Goal: Information Seeking & Learning: Learn about a topic

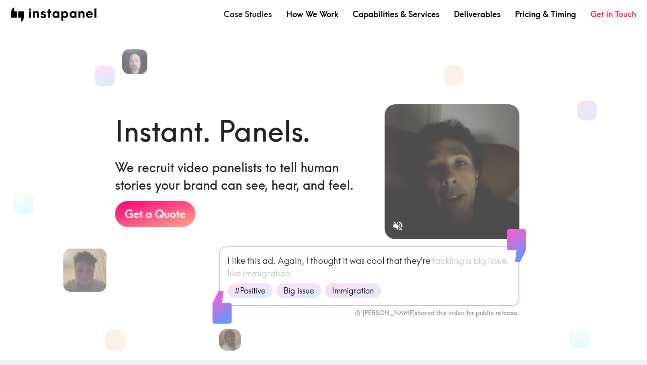
click at [251, 18] on link "Case Studies" at bounding box center [248, 14] width 48 height 11
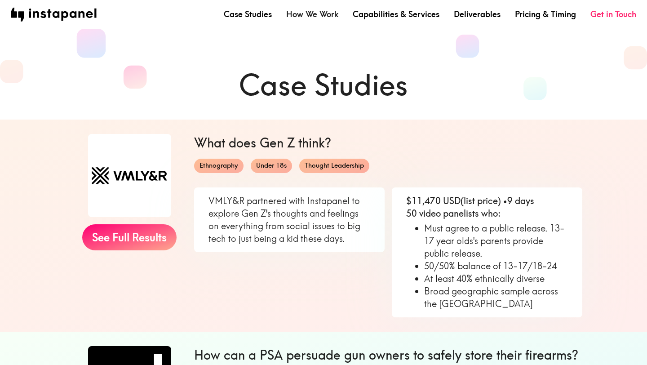
click at [311, 17] on link "How We Work" at bounding box center [312, 14] width 52 height 11
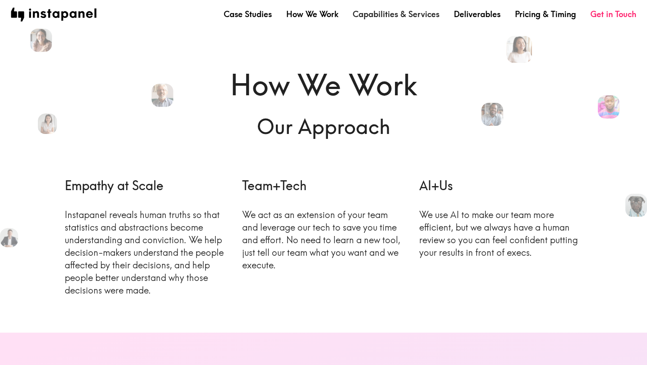
click at [373, 12] on link "Capabilities & Services" at bounding box center [396, 14] width 87 height 11
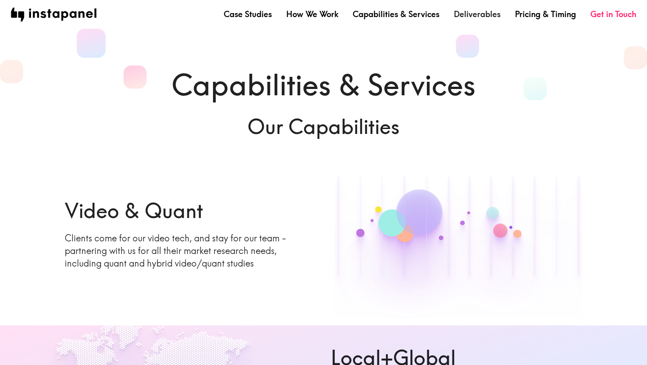
click at [469, 16] on link "Deliverables" at bounding box center [477, 14] width 47 height 11
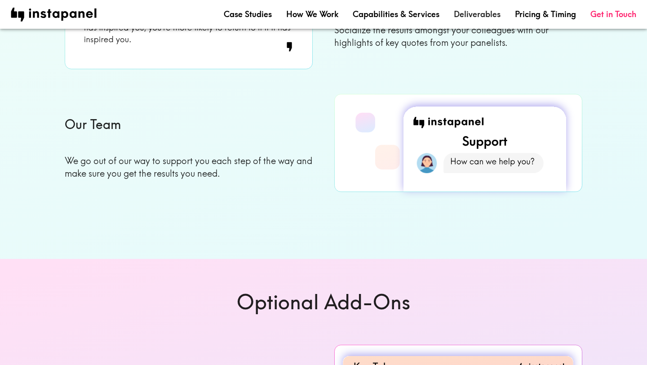
scroll to position [80, 0]
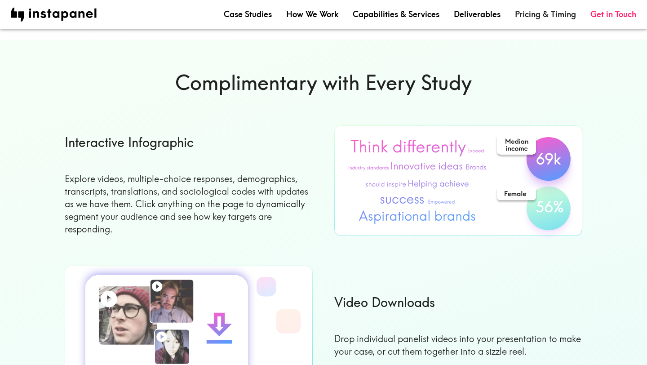
click at [523, 12] on link "Pricing & Timing" at bounding box center [545, 14] width 61 height 11
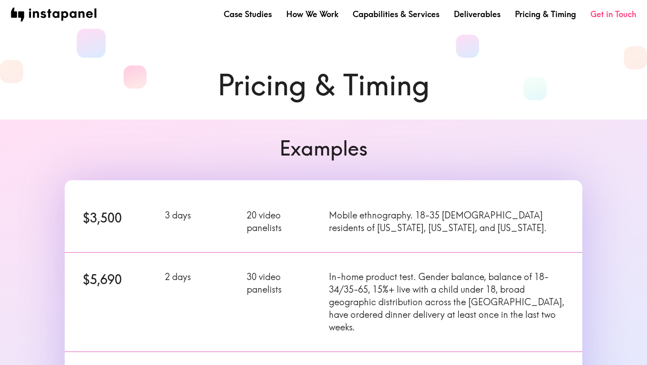
click at [598, 18] on link "Get in Touch" at bounding box center [613, 14] width 46 height 11
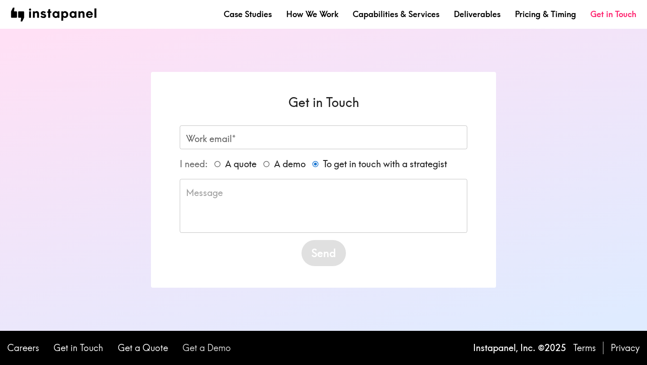
click at [212, 346] on link "Get a Demo" at bounding box center [206, 347] width 49 height 13
click at [153, 351] on link "Get a Quote" at bounding box center [143, 347] width 50 height 13
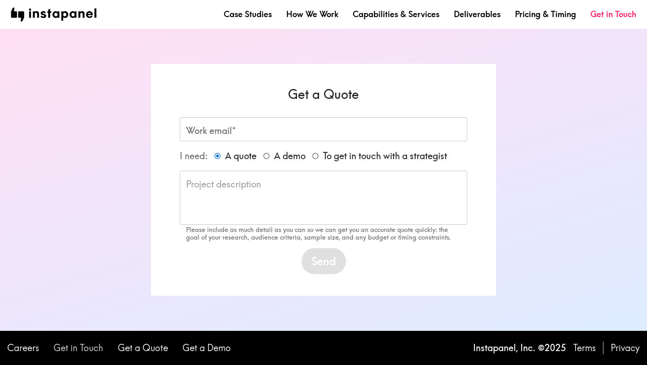
click at [88, 348] on link "Get in Touch" at bounding box center [78, 347] width 50 height 13
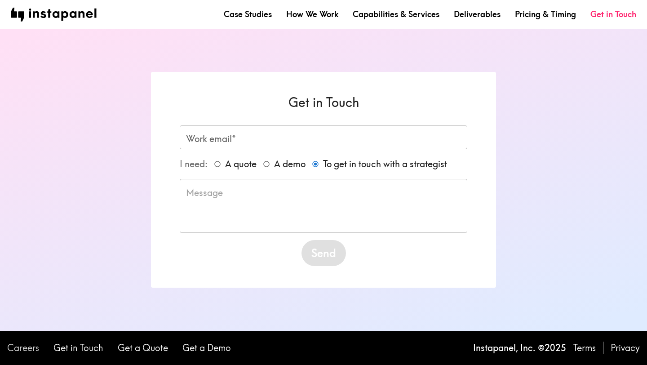
click at [22, 349] on link "Careers" at bounding box center [23, 347] width 32 height 13
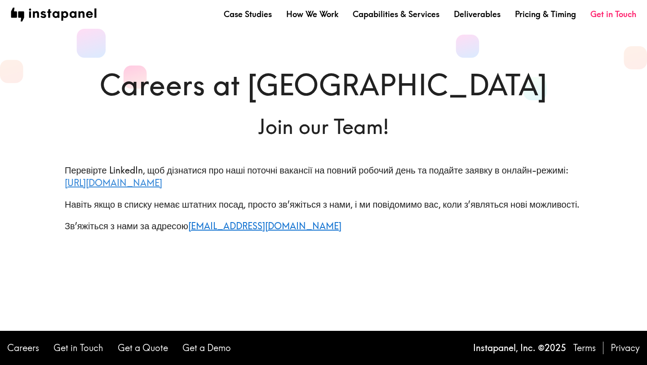
click at [162, 184] on link "[URL][DOMAIN_NAME]" at bounding box center [113, 182] width 97 height 11
